Goal: Task Accomplishment & Management: Use online tool/utility

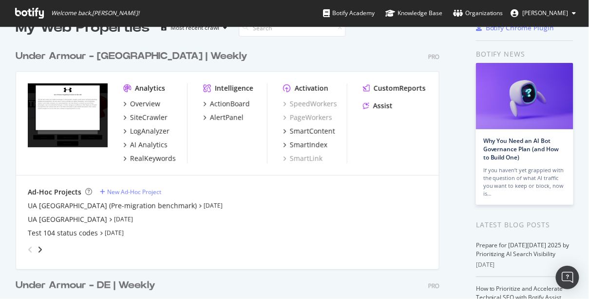
scroll to position [36, 0]
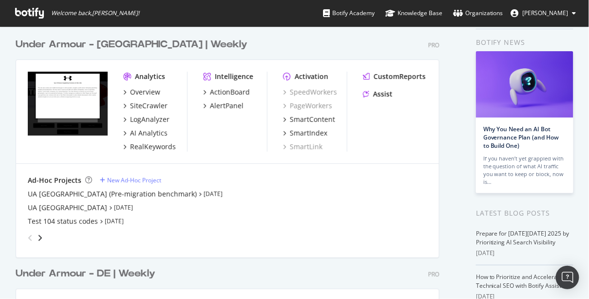
click at [39, 231] on div "grid" at bounding box center [34, 238] width 20 height 16
click at [38, 236] on icon "angle-right" at bounding box center [40, 238] width 5 height 8
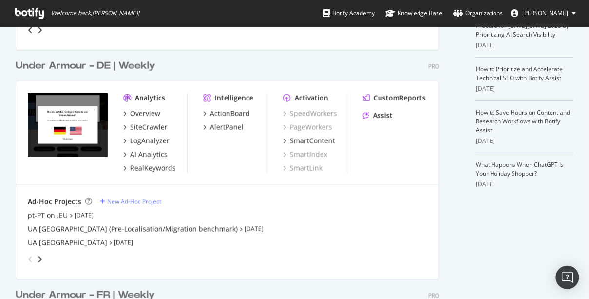
scroll to position [244, 0]
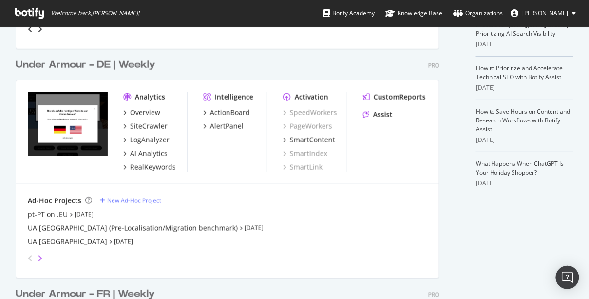
click at [41, 259] on icon "angle-right" at bounding box center [40, 259] width 5 height 8
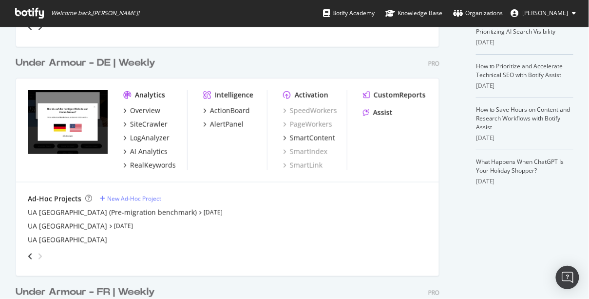
scroll to position [248, 0]
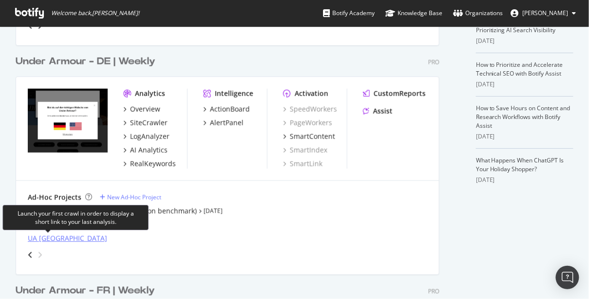
click at [55, 240] on div "UA [GEOGRAPHIC_DATA]" at bounding box center [67, 239] width 79 height 10
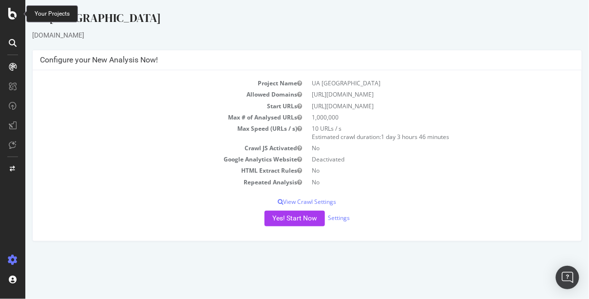
click at [14, 13] on icon at bounding box center [12, 14] width 9 height 12
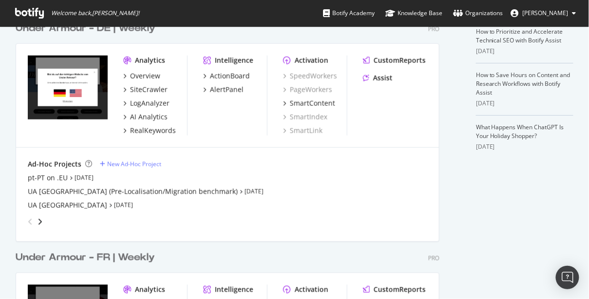
scroll to position [283, 0]
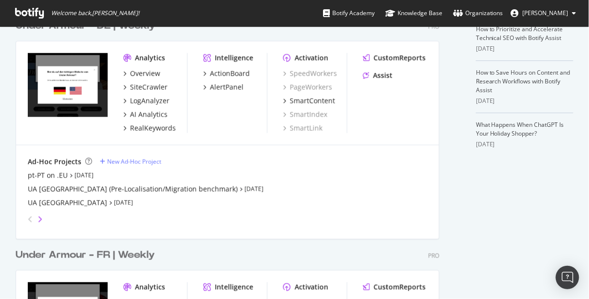
click at [38, 218] on icon "angle-right" at bounding box center [40, 220] width 5 height 8
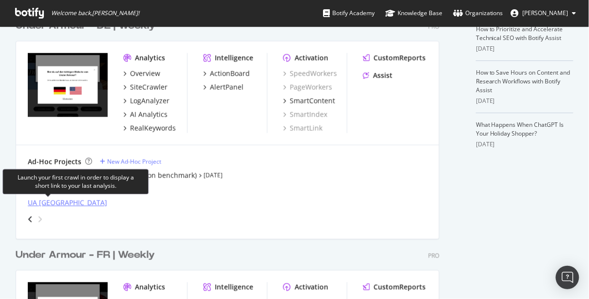
click at [51, 199] on div "UA [GEOGRAPHIC_DATA]" at bounding box center [67, 203] width 79 height 10
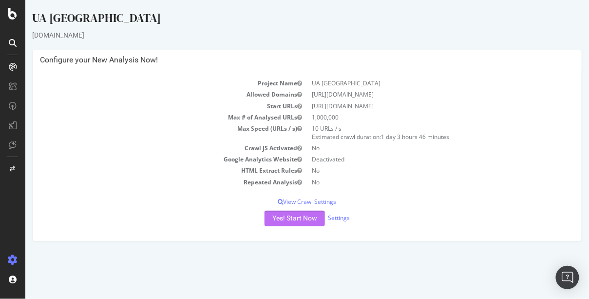
click at [297, 218] on button "Yes! Start Now" at bounding box center [294, 219] width 60 height 16
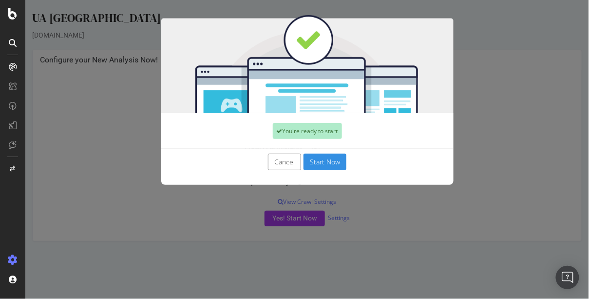
drag, startPoint x: 324, startPoint y: 164, endPoint x: 472, endPoint y: 181, distance: 148.7
click at [326, 164] on button "Start Now" at bounding box center [324, 162] width 43 height 17
